Goal: Information Seeking & Learning: Learn about a topic

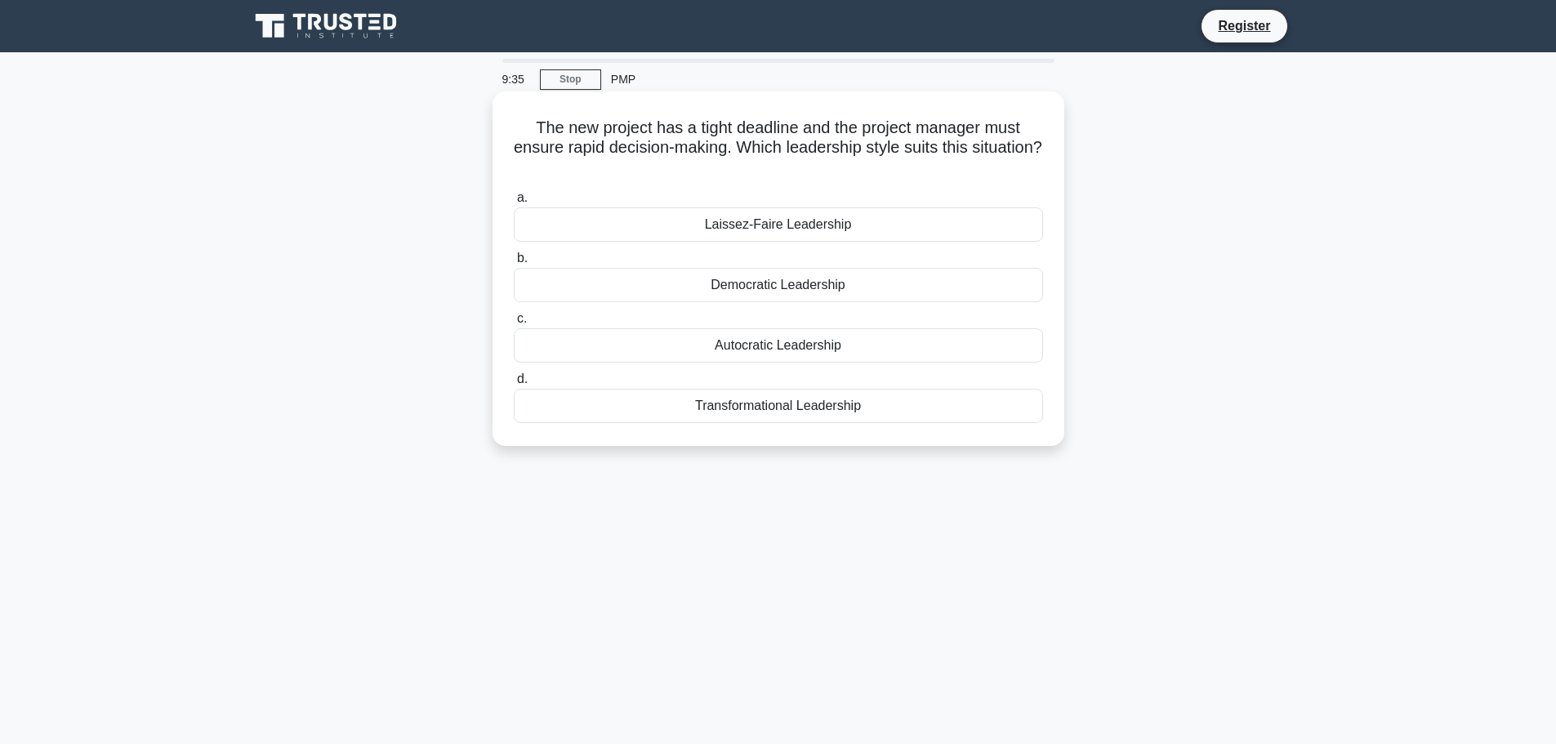
click at [748, 404] on div "Transformational Leadership" at bounding box center [778, 406] width 529 height 34
click at [514, 385] on input "d. Transformational Leadership" at bounding box center [514, 379] width 0 height 11
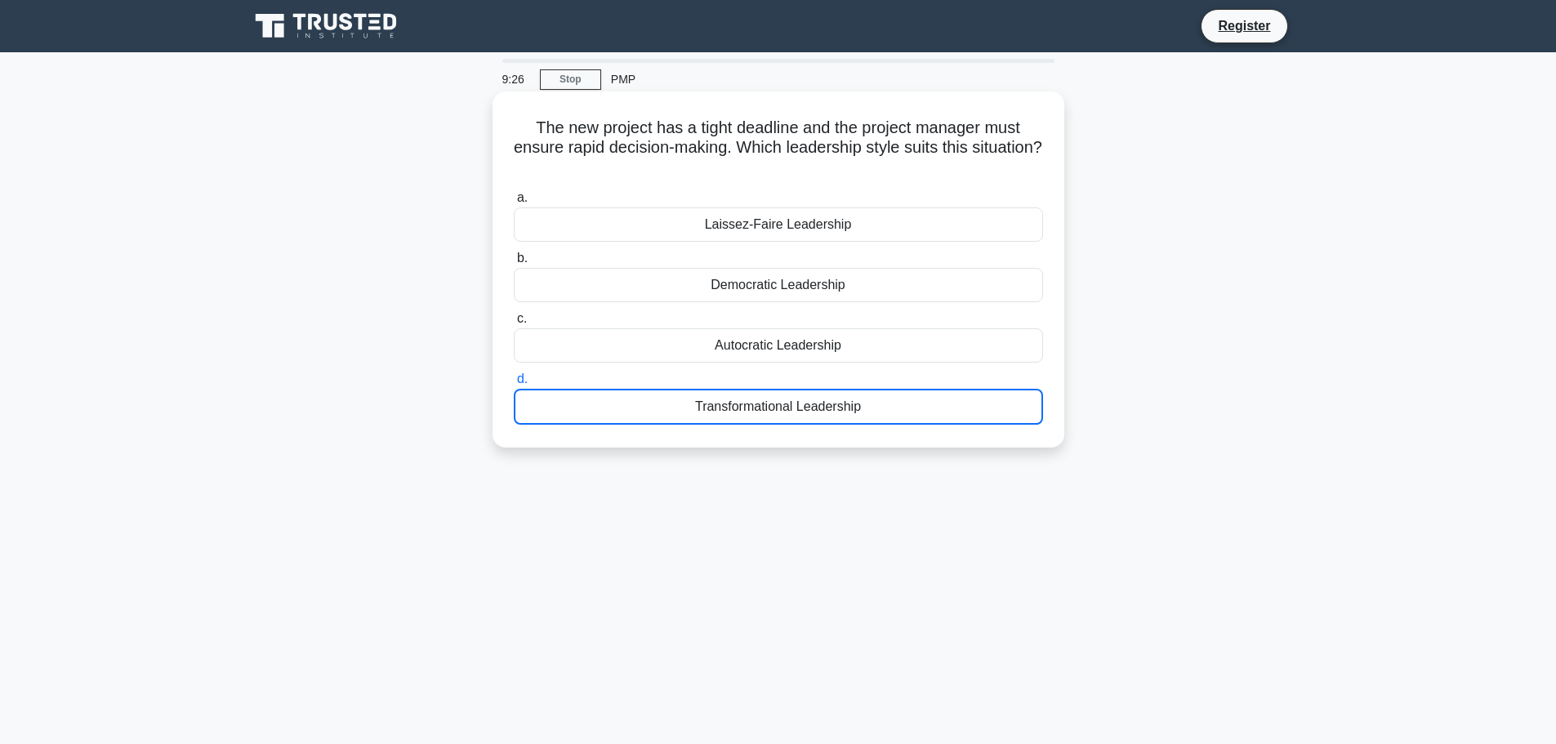
click at [783, 398] on div "Transformational Leadership" at bounding box center [778, 407] width 529 height 36
click at [514, 385] on input "d. Transformational Leadership" at bounding box center [514, 379] width 0 height 11
click at [768, 343] on div "Autocratic Leadership" at bounding box center [778, 345] width 529 height 34
click at [514, 324] on input "c. Autocratic Leadership" at bounding box center [514, 319] width 0 height 11
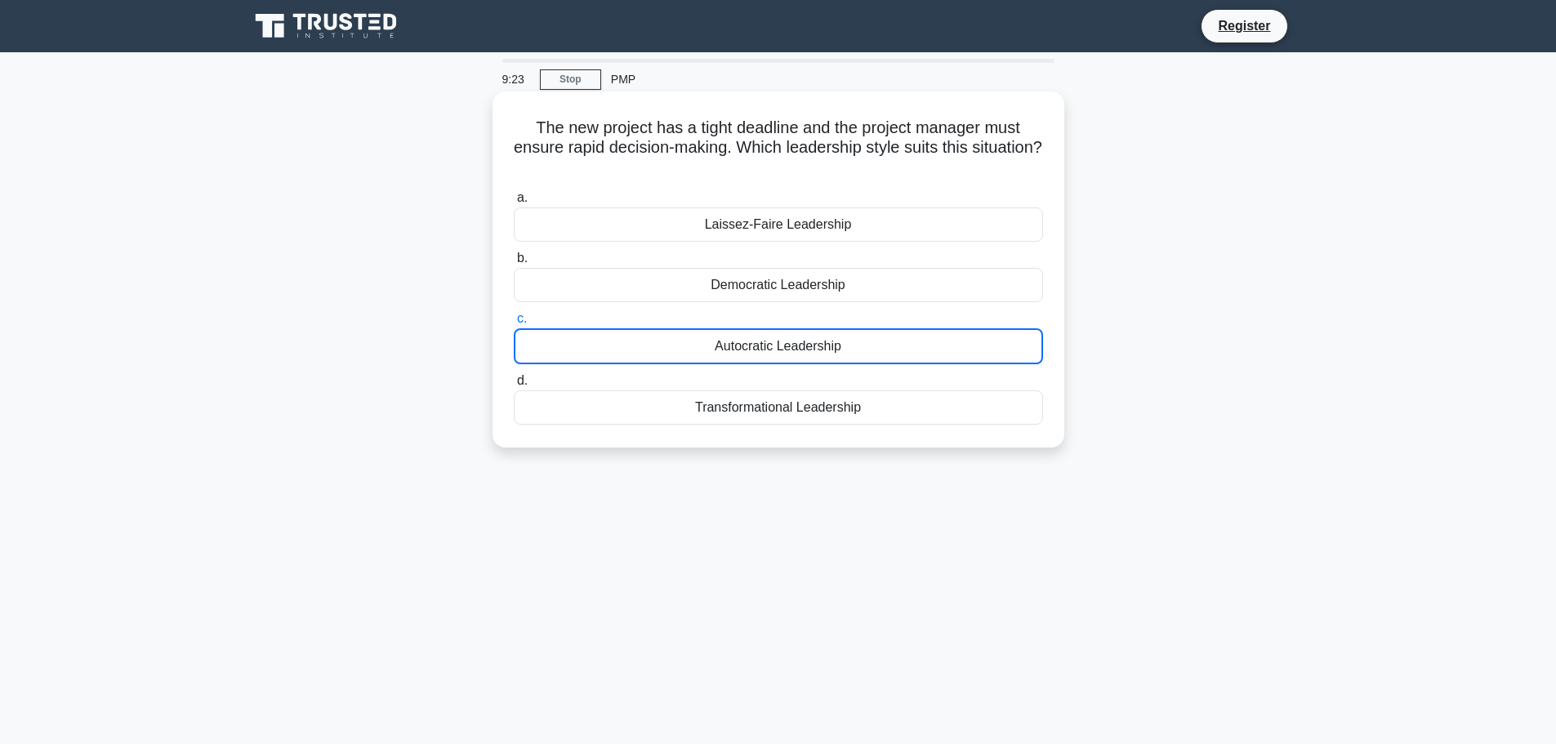
click at [769, 296] on div "Democratic Leadership" at bounding box center [778, 285] width 529 height 34
click at [514, 264] on input "b. Democratic Leadership" at bounding box center [514, 258] width 0 height 11
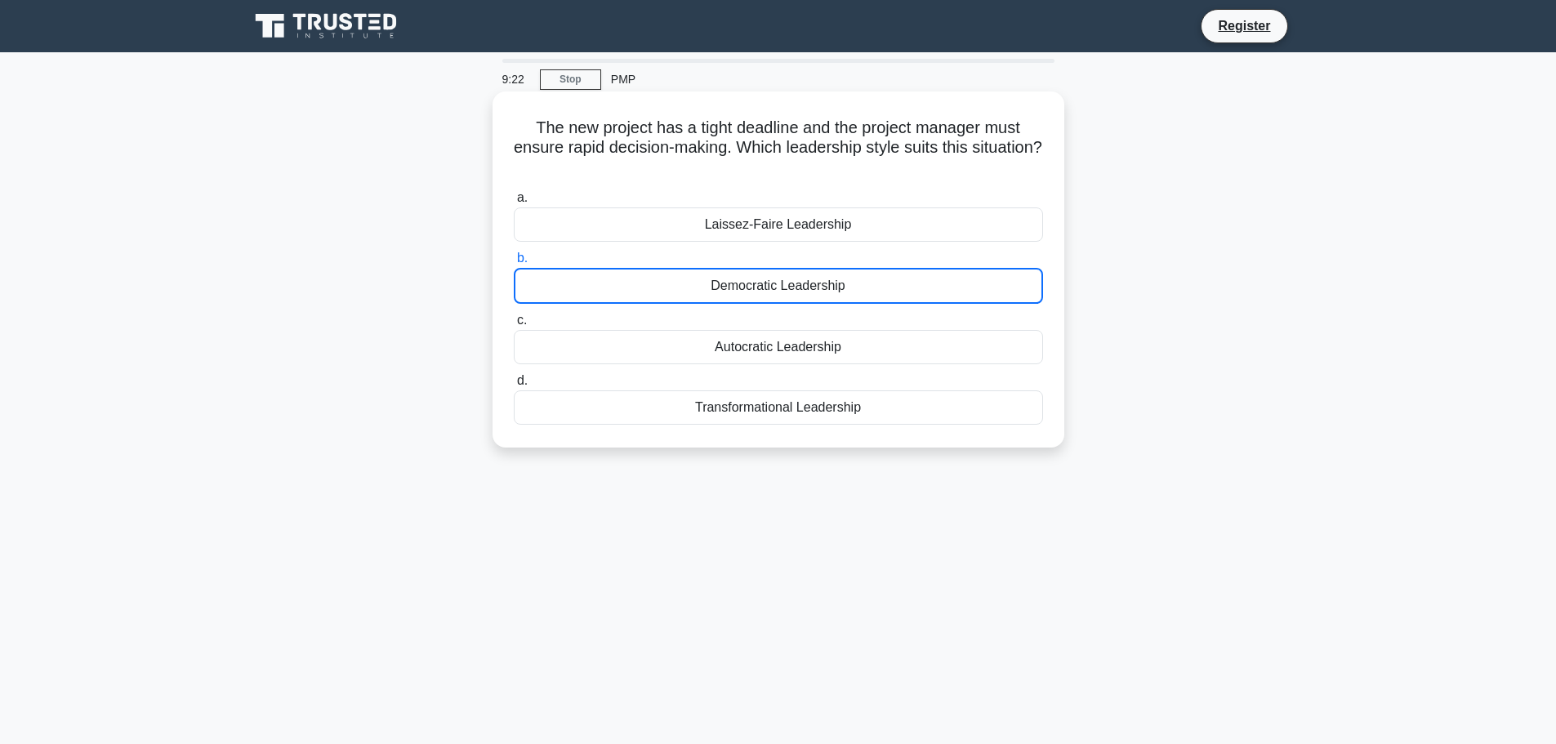
click at [768, 230] on div "Laissez-Faire Leadership" at bounding box center [778, 224] width 529 height 34
click at [514, 203] on input "a. Laissez-Faire Leadership" at bounding box center [514, 198] width 0 height 11
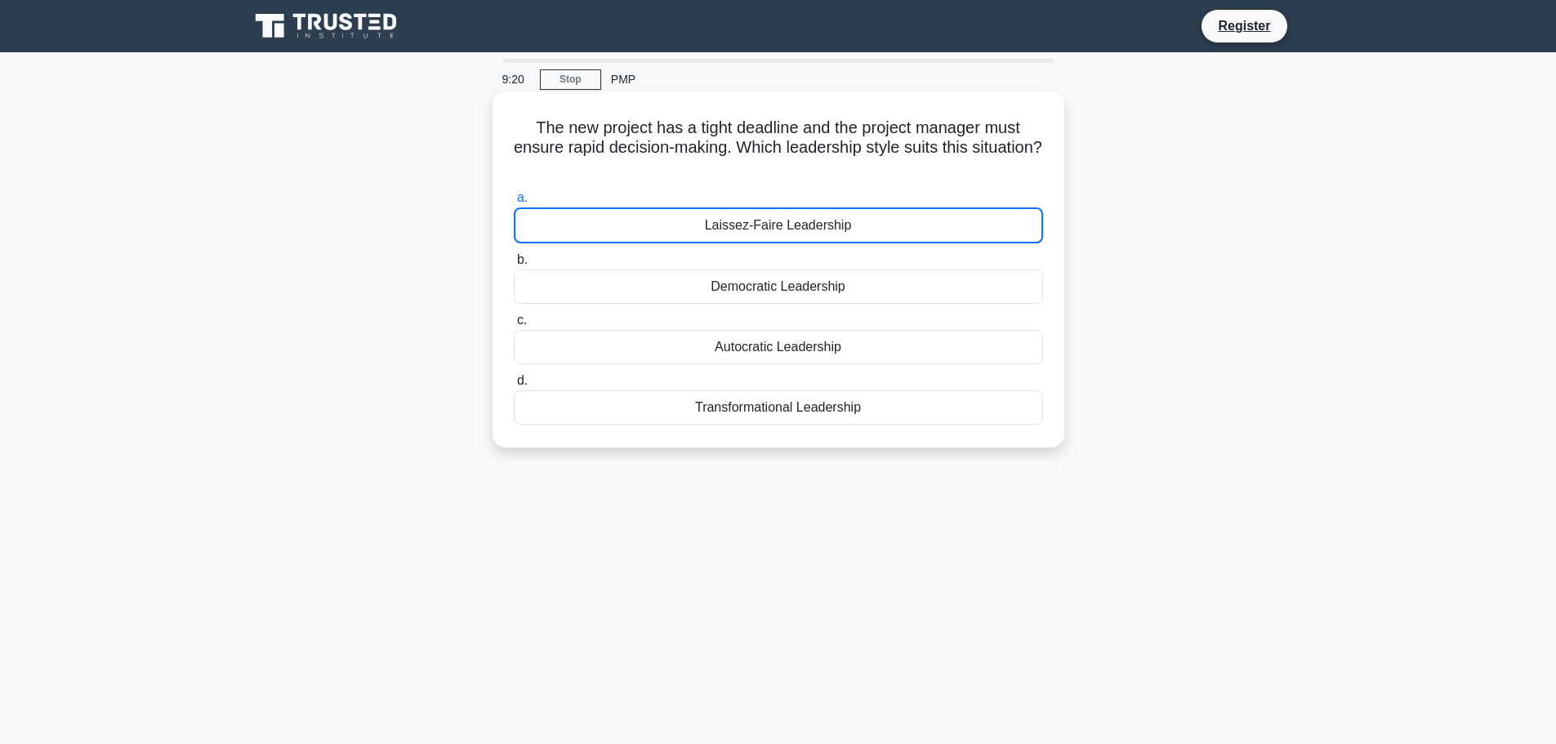
click at [791, 405] on div "Transformational Leadership" at bounding box center [778, 407] width 529 height 34
click at [514, 386] on input "d. Transformational Leadership" at bounding box center [514, 381] width 0 height 11
